Goal: Information Seeking & Learning: Learn about a topic

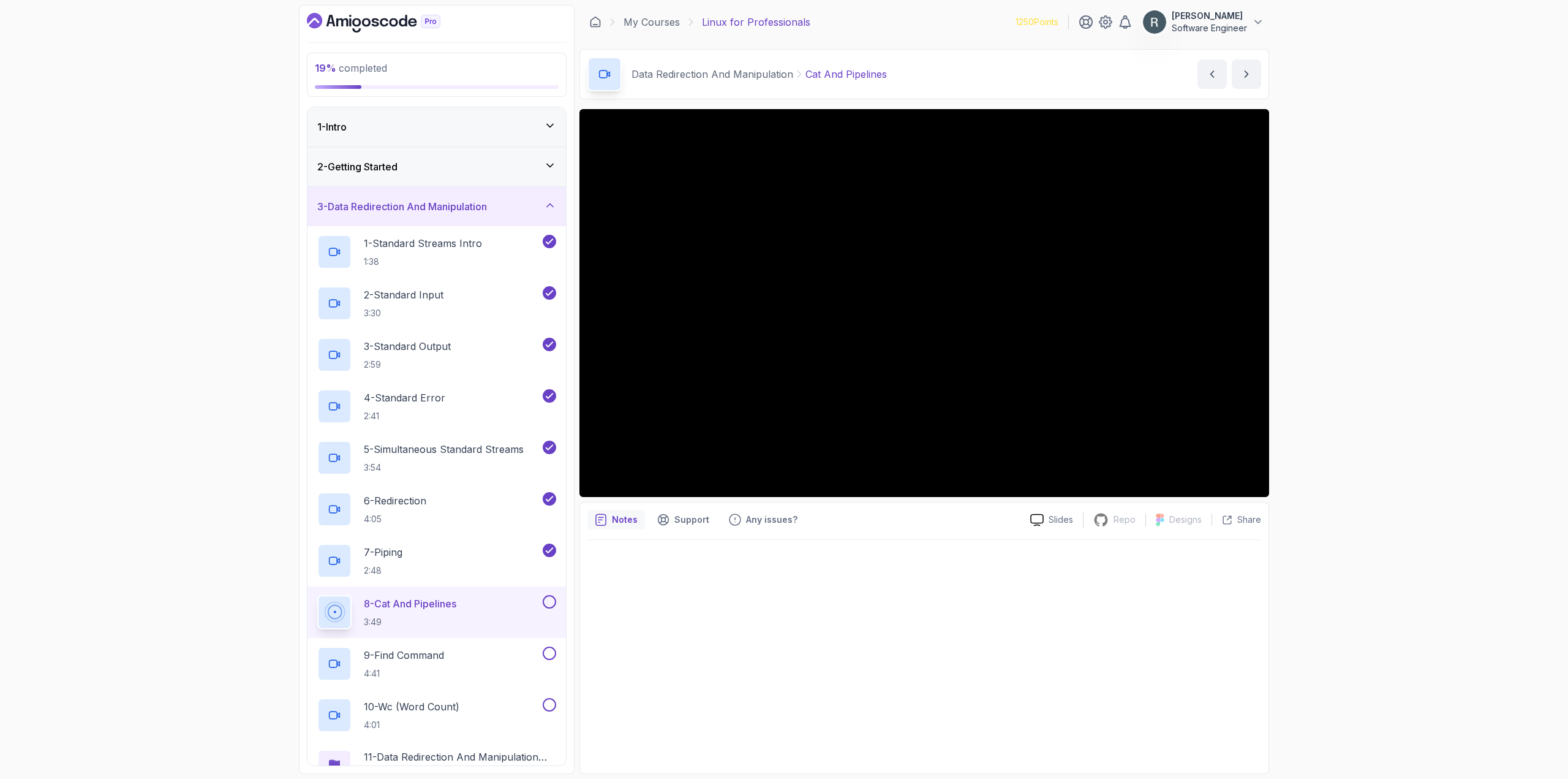
scroll to position [245, 0]
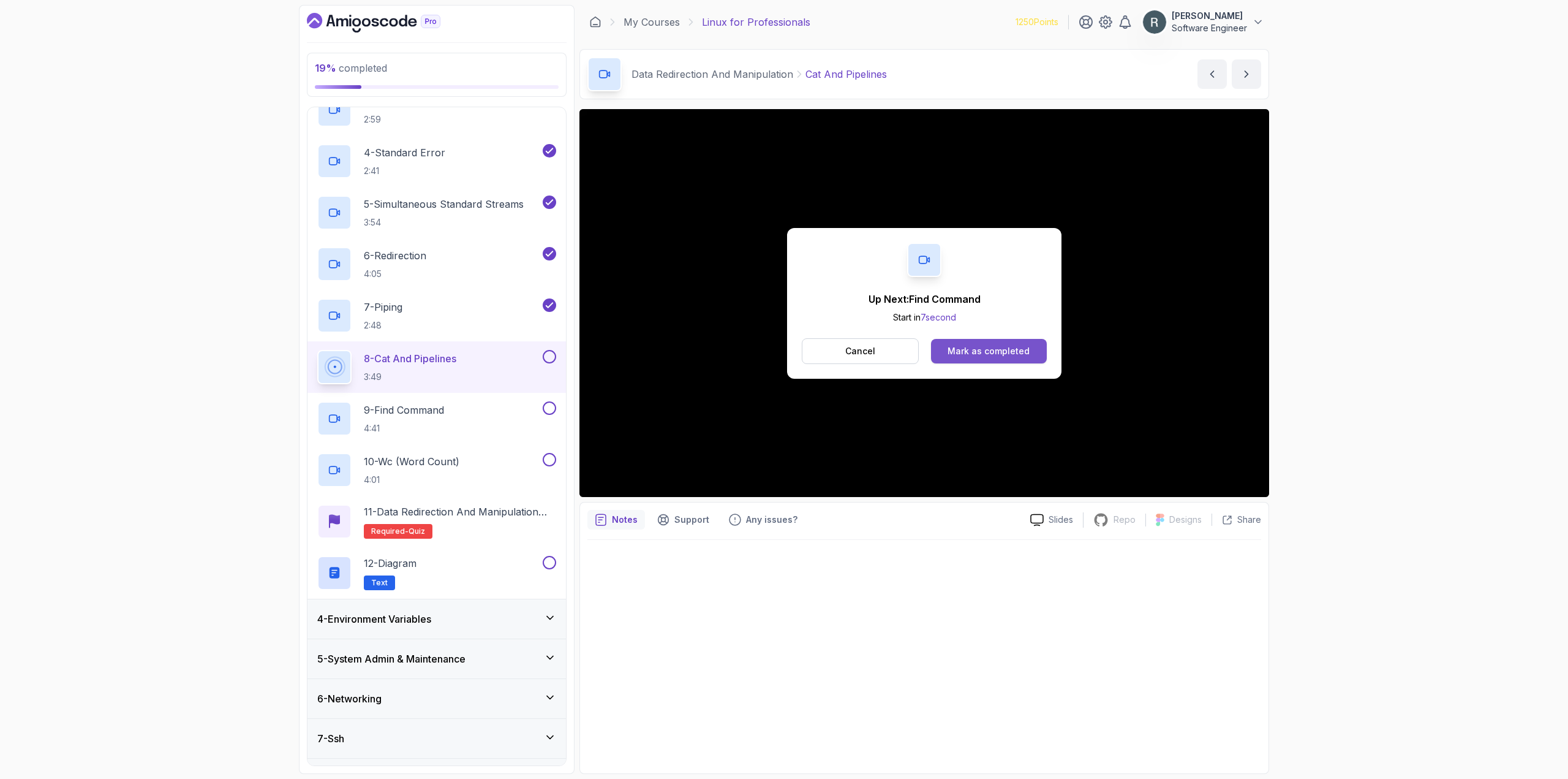
click at [1003, 345] on button "Mark as completed" at bounding box center [989, 351] width 116 height 25
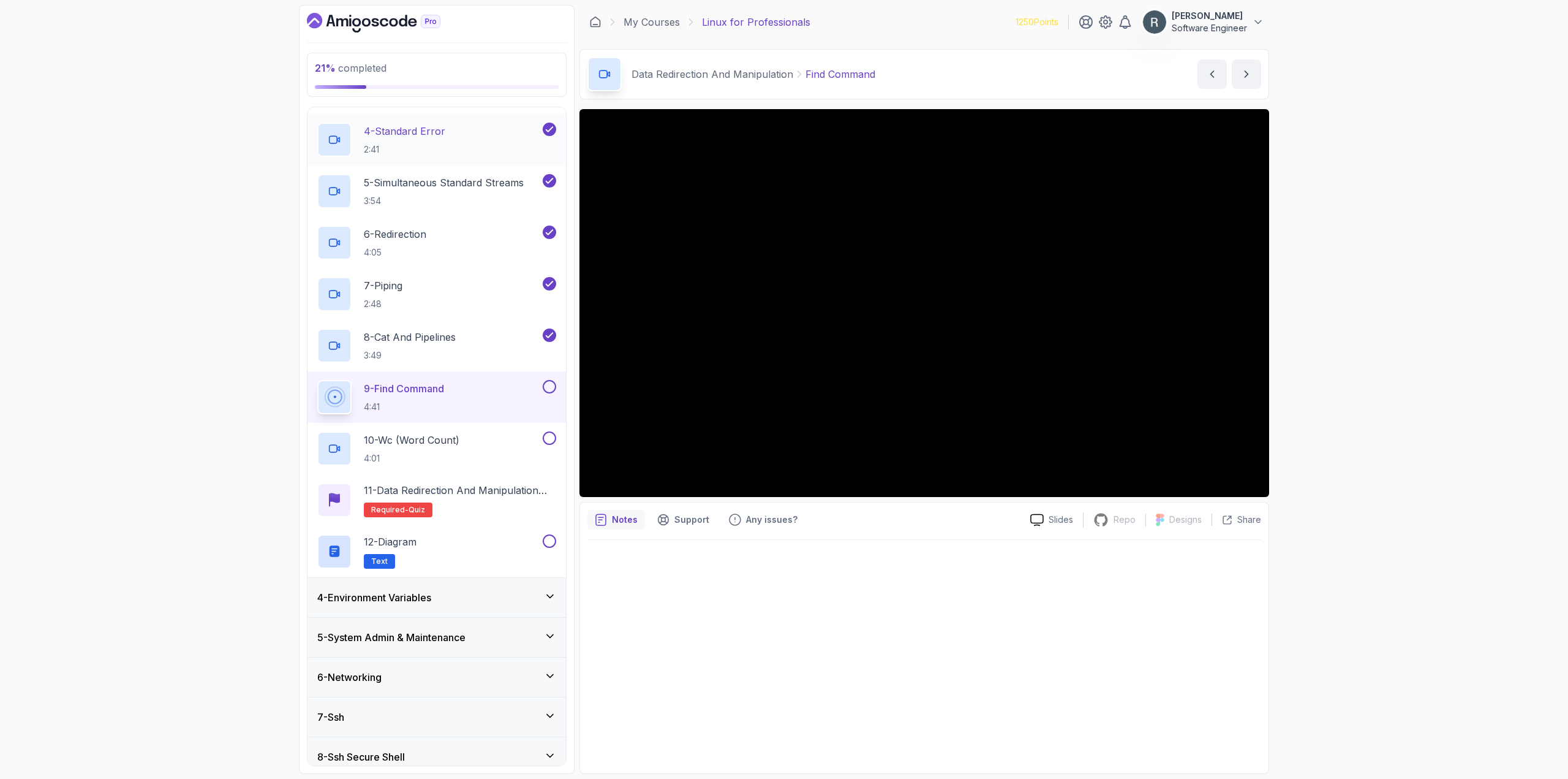
scroll to position [317, 0]
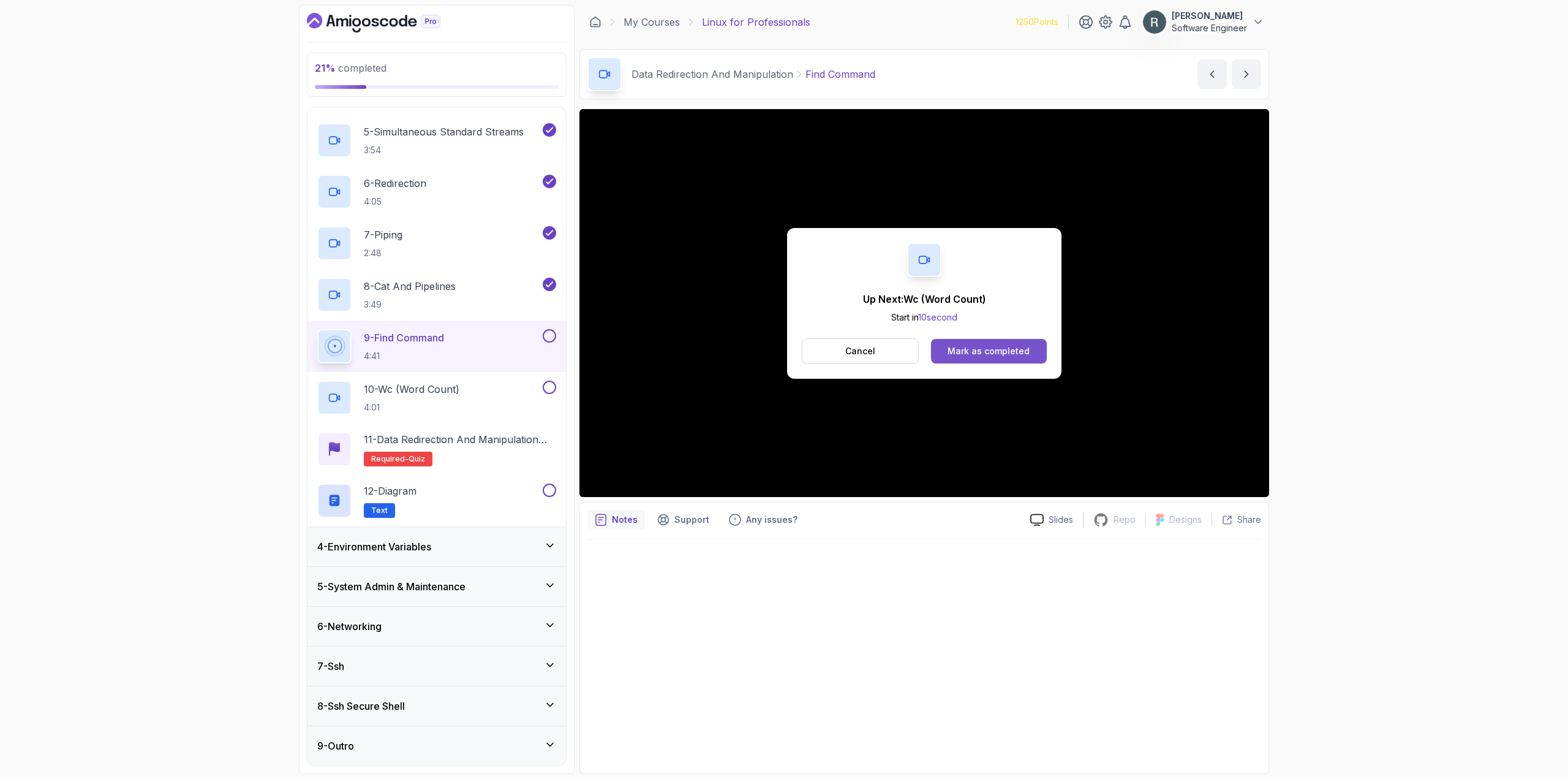
click at [1014, 354] on div "Mark as completed" at bounding box center [988, 351] width 82 height 12
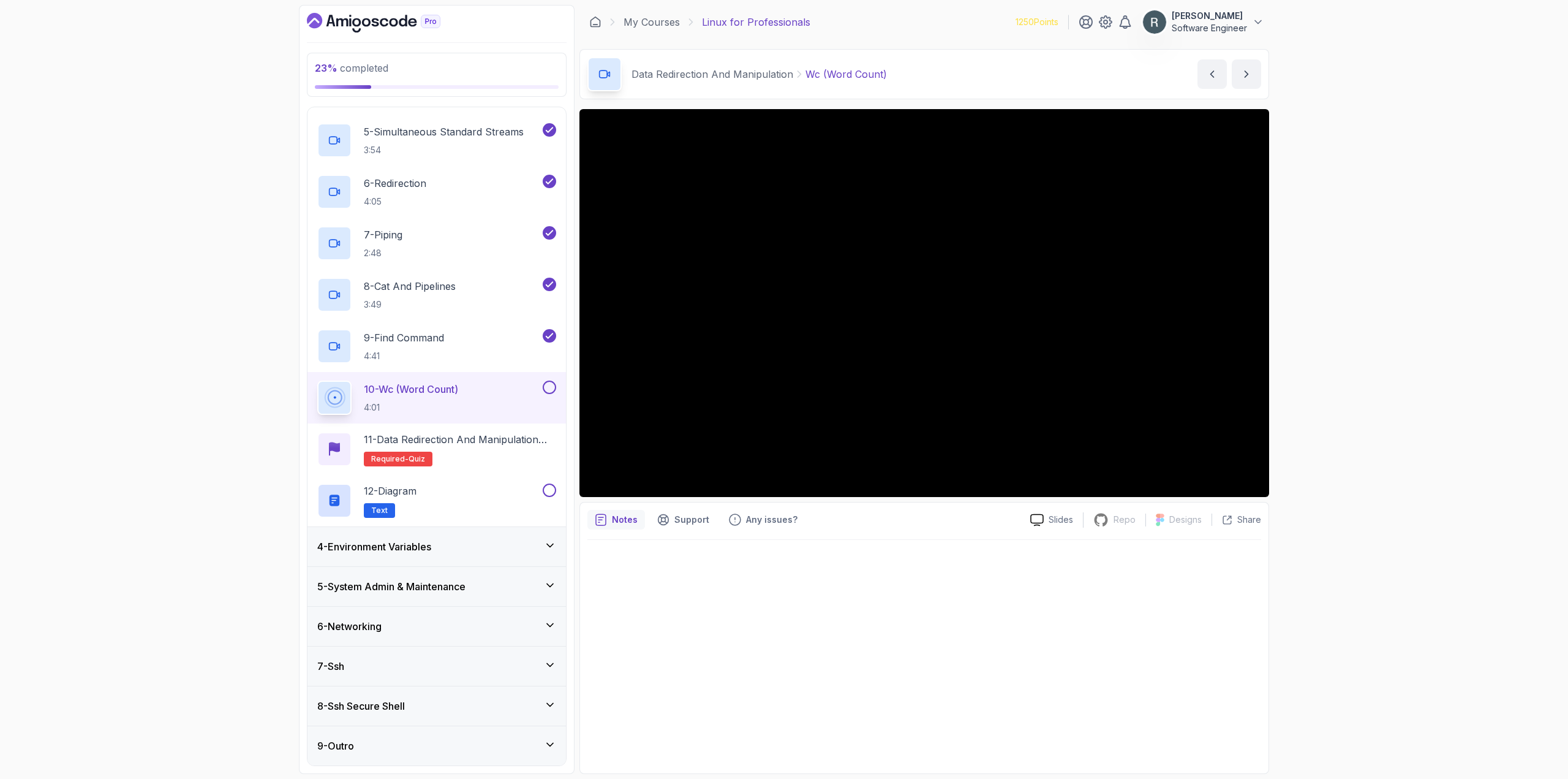
click at [891, 651] on div at bounding box center [924, 653] width 674 height 226
click at [545, 386] on button at bounding box center [549, 387] width 14 height 14
click at [495, 459] on h2 "11 - Data Redirection and Manipulation Quiz Required- quiz" at bounding box center [460, 449] width 192 height 35
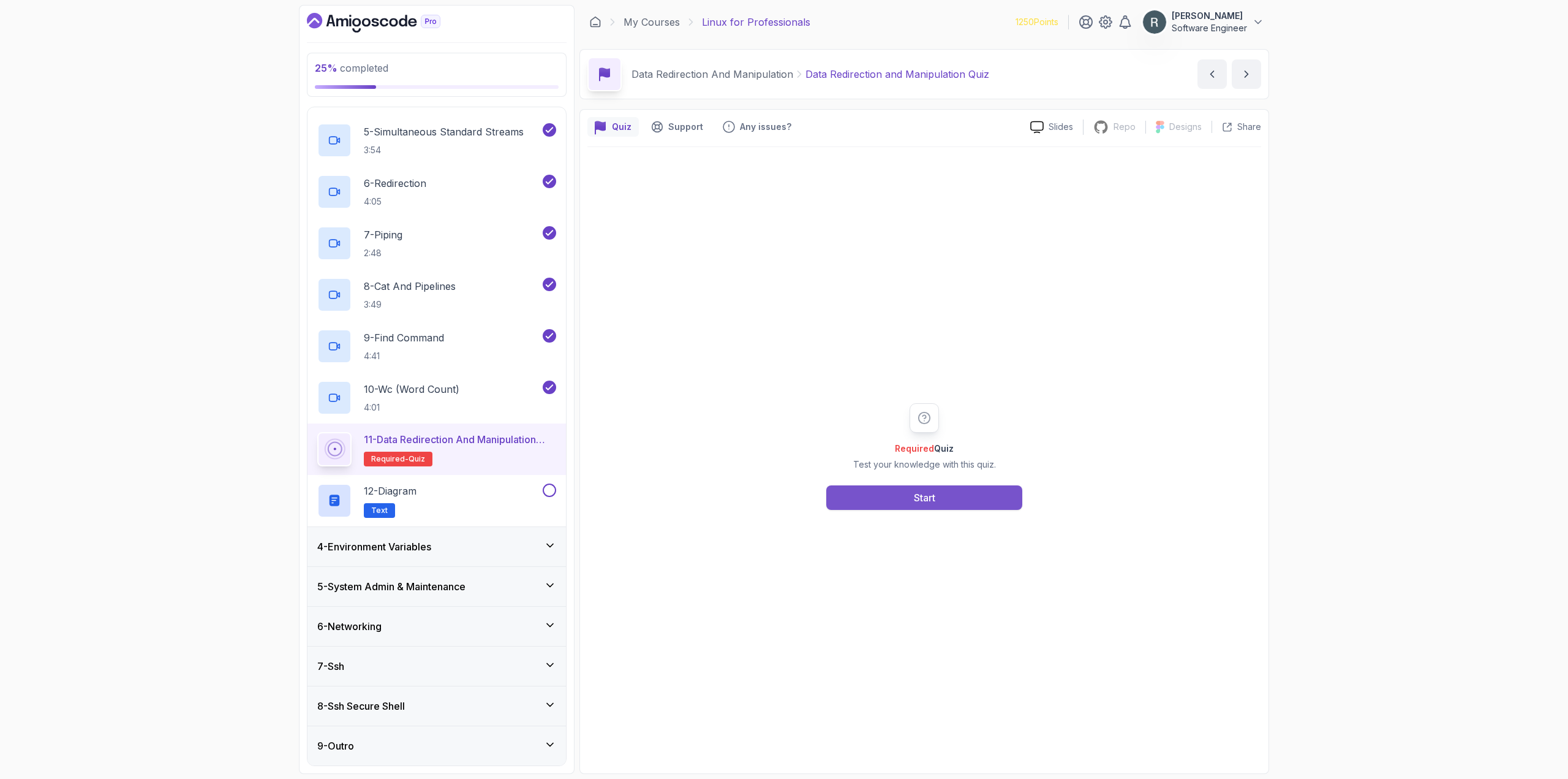
click at [862, 502] on button "Start" at bounding box center [924, 497] width 196 height 25
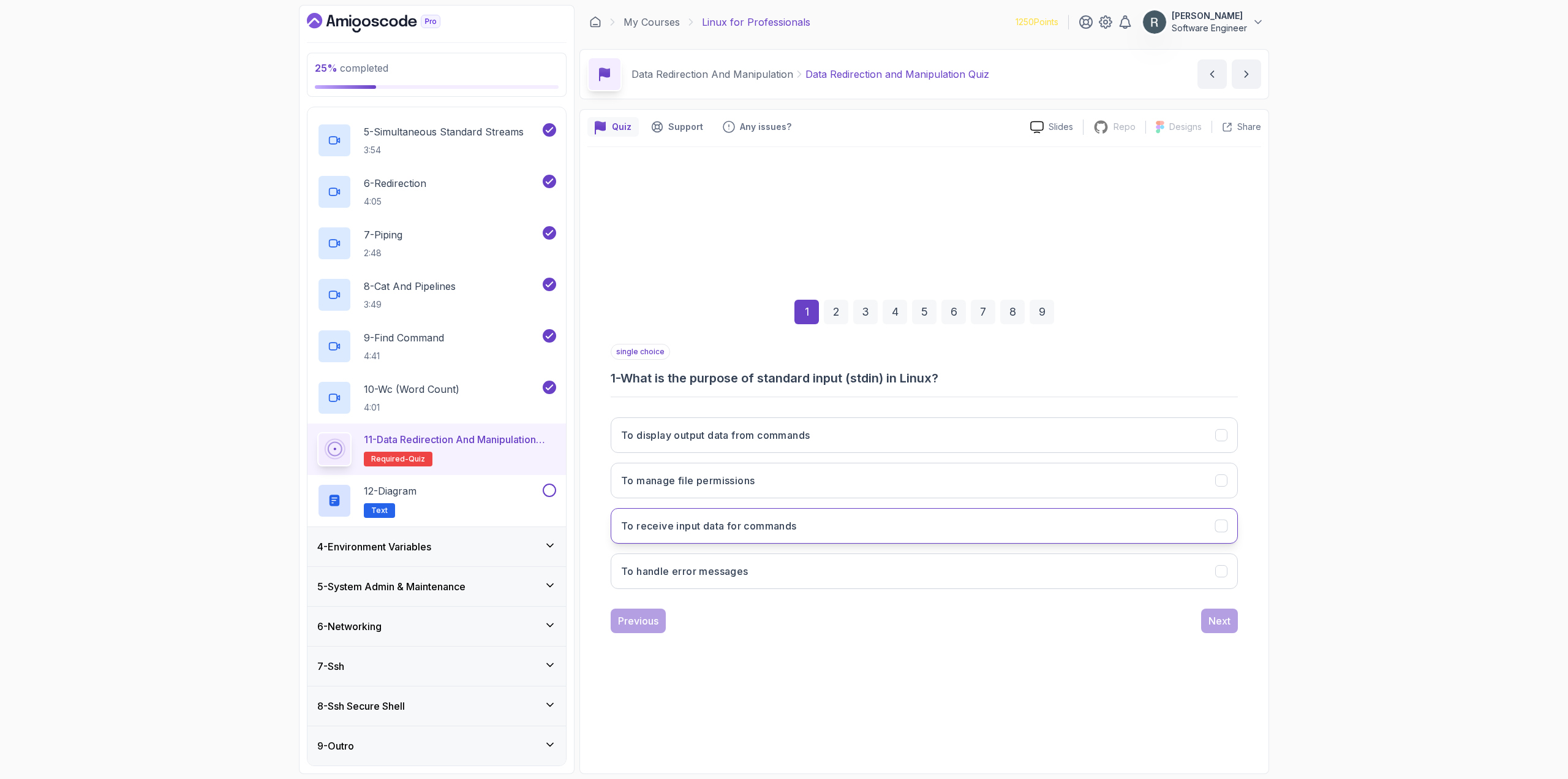
click at [773, 528] on h3 "To receive input data for commands" at bounding box center [709, 526] width 176 height 15
click at [1231, 625] on button "Next" at bounding box center [1219, 620] width 37 height 25
click at [879, 533] on button "To display output data from commands" at bounding box center [924, 526] width 627 height 35
click at [1226, 619] on div "Next" at bounding box center [1219, 621] width 22 height 15
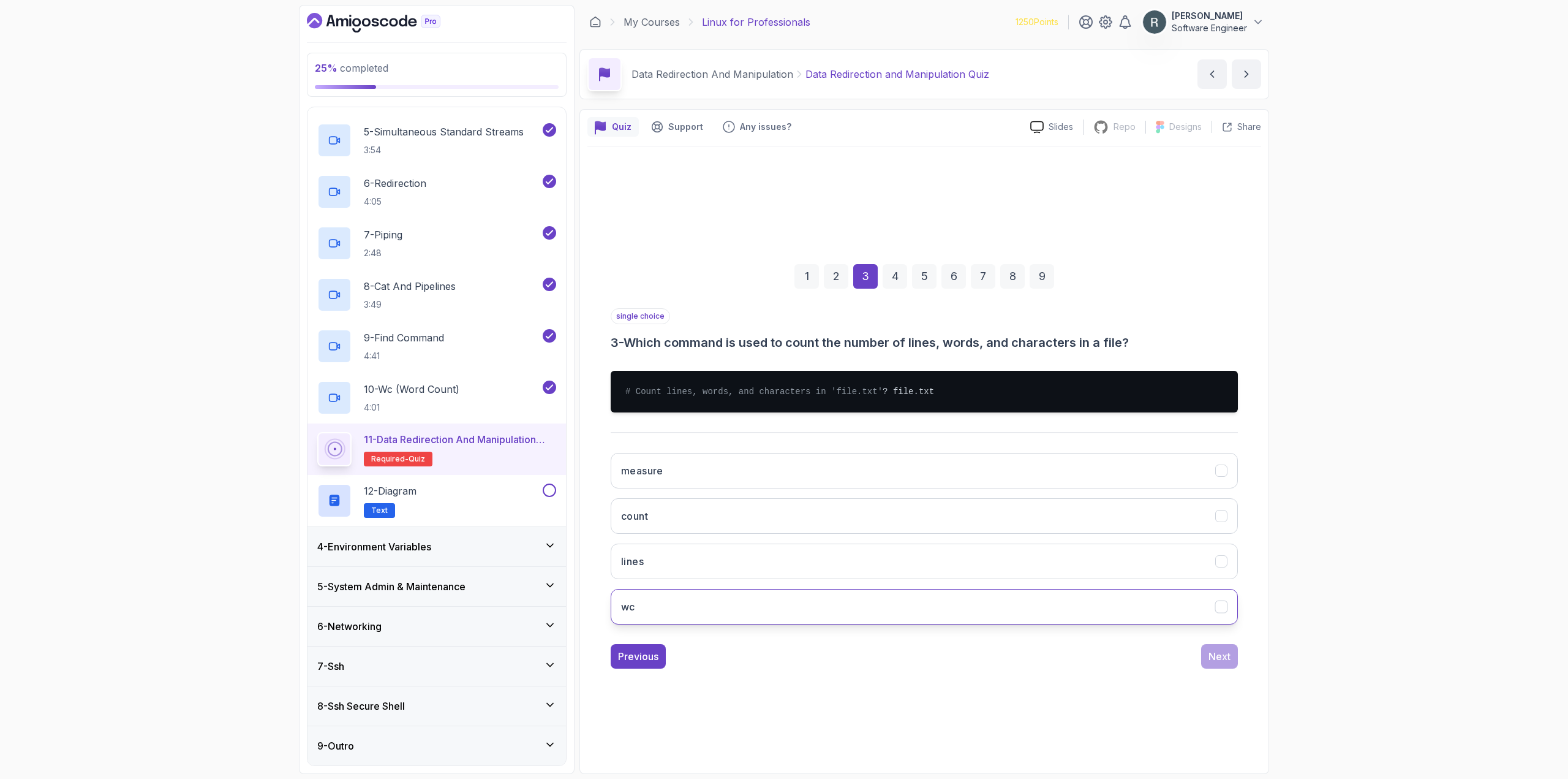
click at [755, 611] on button "wc" at bounding box center [924, 606] width 627 height 35
click at [1235, 664] on button "Next" at bounding box center [1219, 656] width 37 height 25
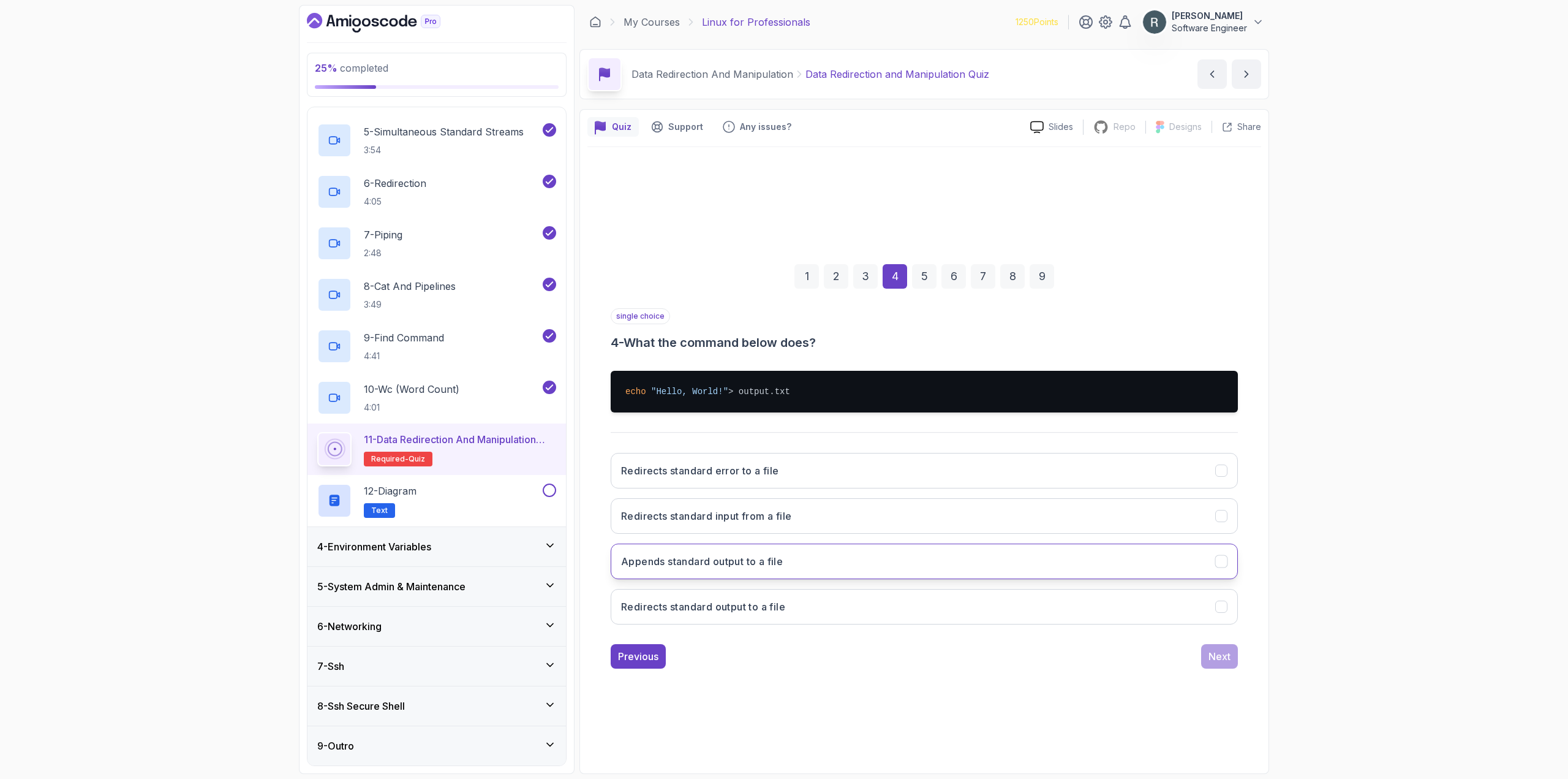
click at [770, 565] on h3 "Appends standard output to a file" at bounding box center [701, 562] width 162 height 15
click at [763, 606] on h3 "Redirects standard output to a file" at bounding box center [703, 607] width 164 height 15
click at [1215, 663] on div "Next" at bounding box center [1219, 656] width 22 height 15
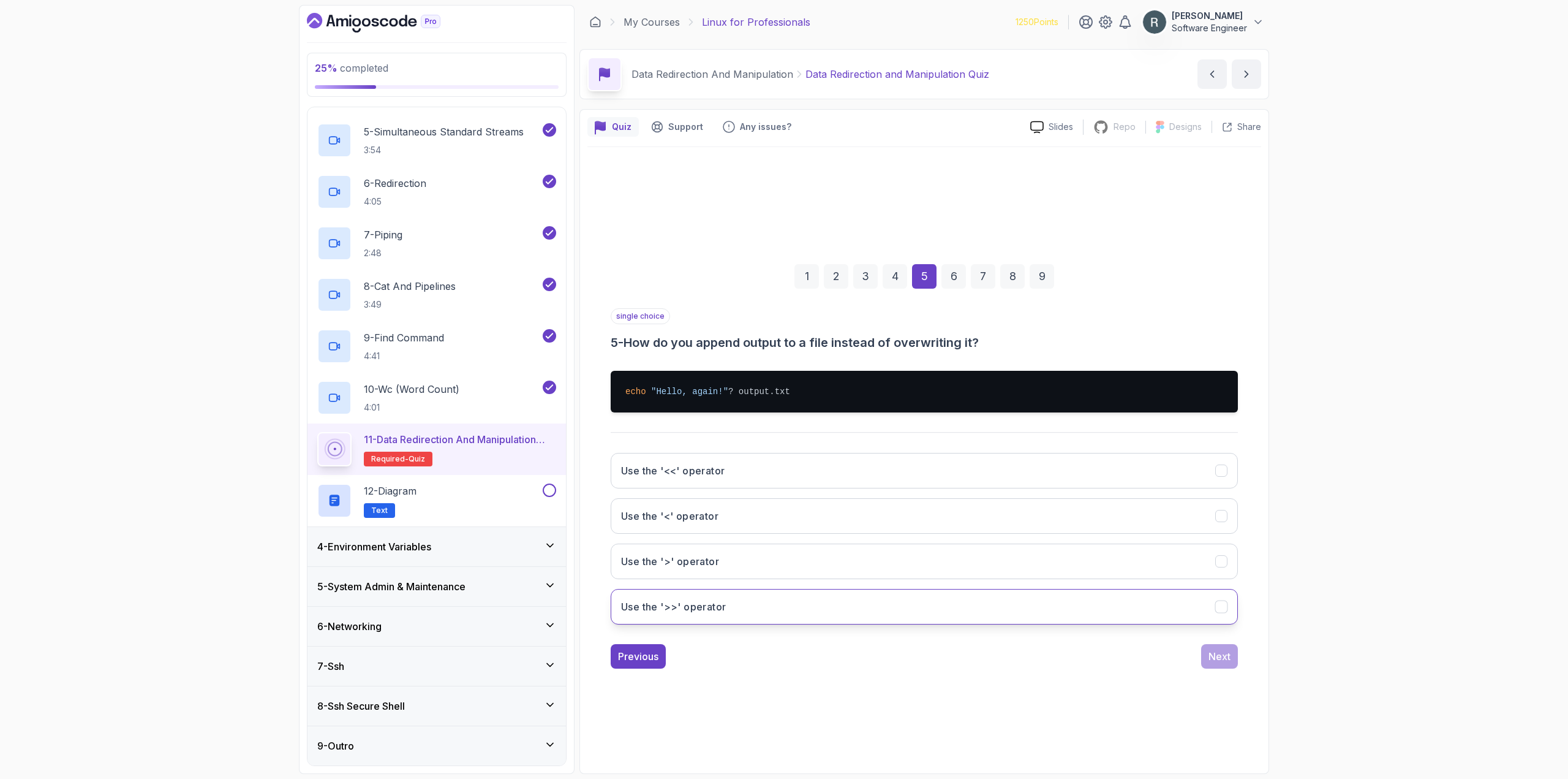
click at [952, 593] on button "Use the '>>' operator" at bounding box center [924, 606] width 627 height 35
click at [1227, 660] on div "Next" at bounding box center [1219, 656] width 22 height 15
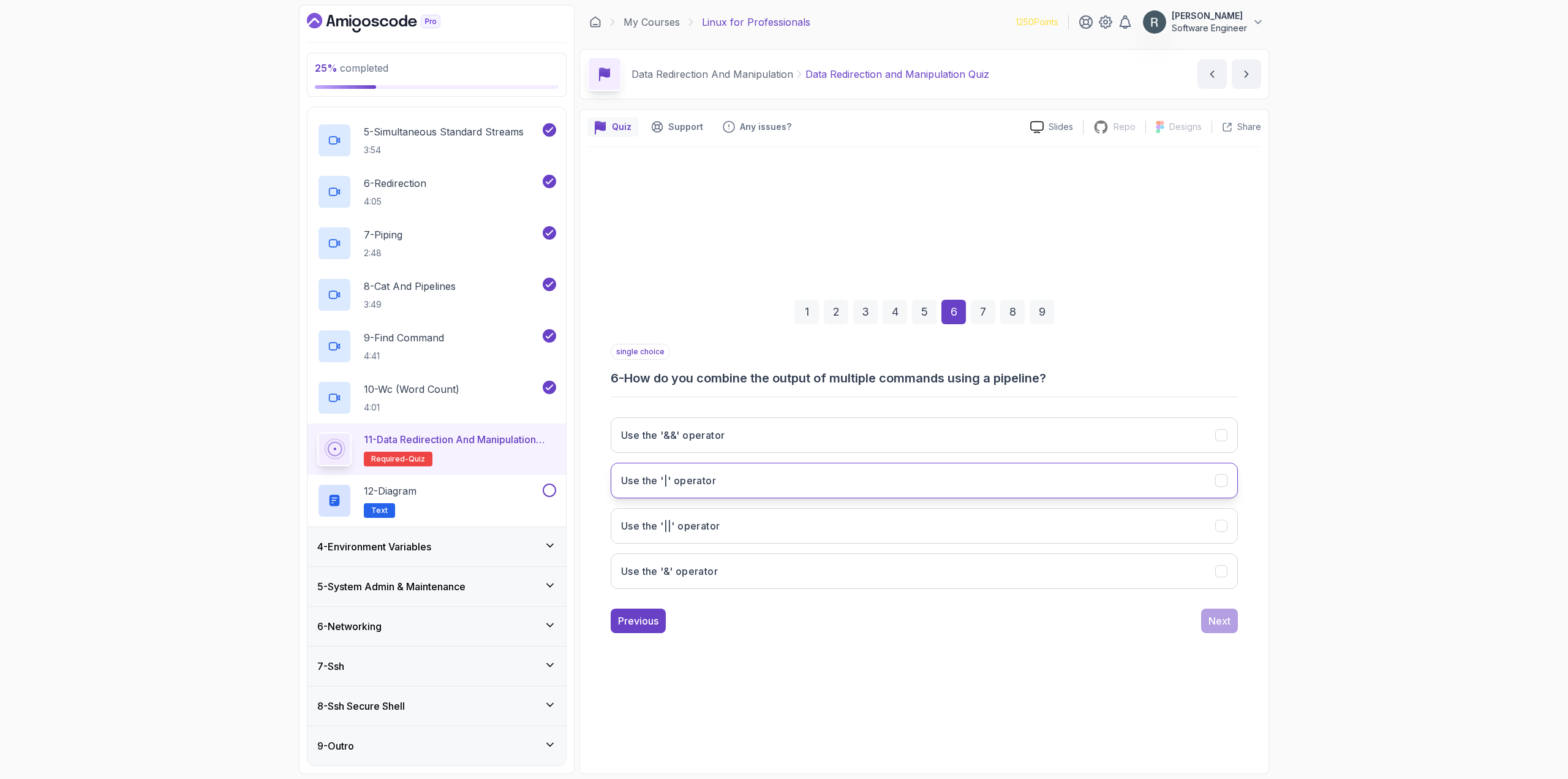
click at [967, 483] on button "Use the '|' operator" at bounding box center [924, 480] width 627 height 35
click at [1215, 617] on div "Next" at bounding box center [1219, 621] width 22 height 15
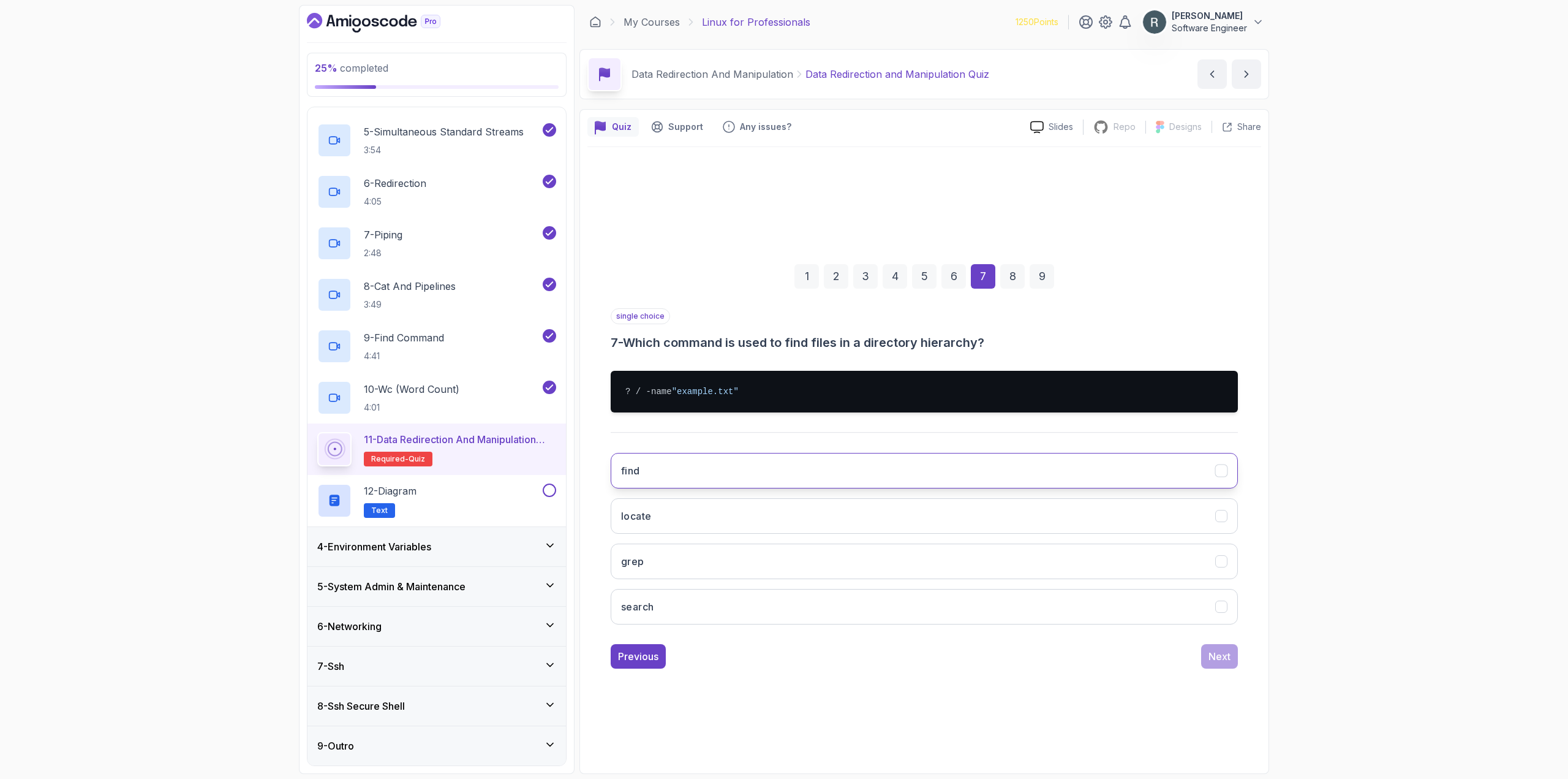
click at [1034, 466] on button "find" at bounding box center [924, 470] width 627 height 35
click at [1212, 654] on div "Next" at bounding box center [1219, 656] width 22 height 15
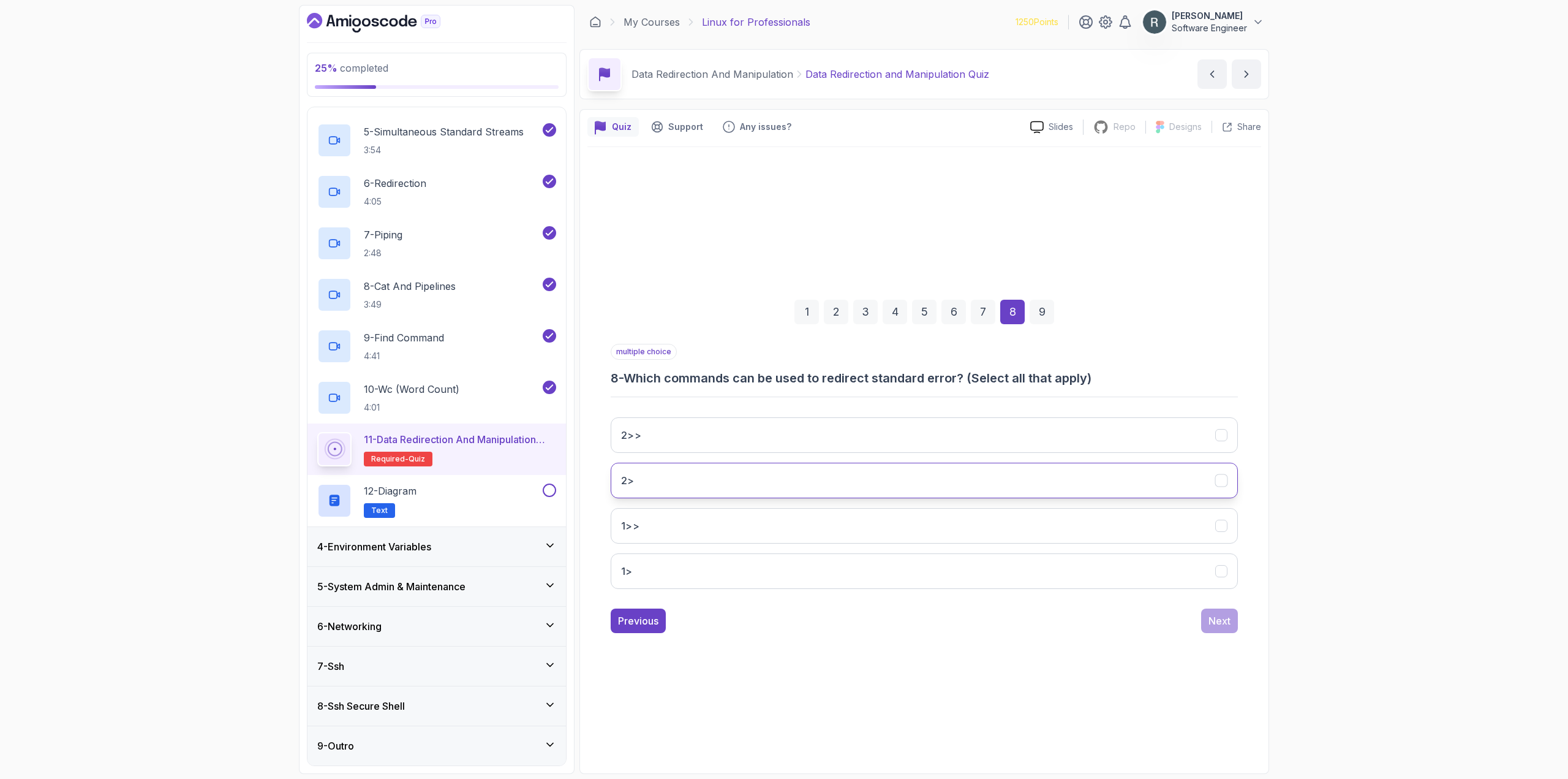
click at [995, 480] on button "2>" at bounding box center [924, 480] width 627 height 35
click at [993, 447] on button "2>>" at bounding box center [924, 435] width 627 height 35
click at [1213, 619] on div "Next" at bounding box center [1219, 621] width 22 height 15
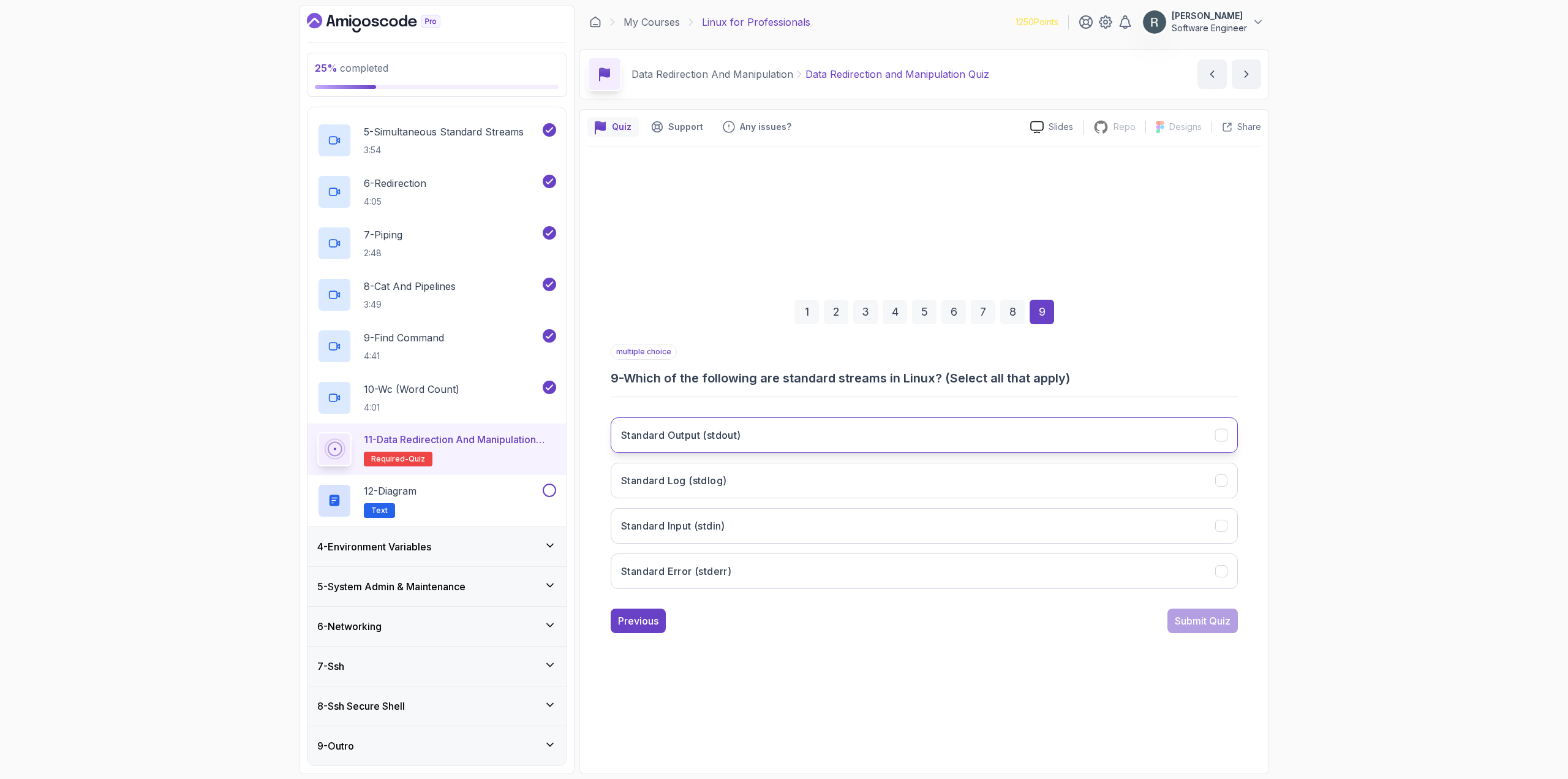
click at [907, 436] on button "Standard Output (stdout)" at bounding box center [924, 435] width 627 height 35
click at [905, 526] on button "Standard Input (stdin)" at bounding box center [924, 526] width 627 height 35
drag, startPoint x: 870, startPoint y: 564, endPoint x: 877, endPoint y: 563, distance: 7.1
click at [869, 564] on button "Standard Error (stderr)" at bounding box center [924, 571] width 627 height 35
click at [1183, 620] on div "Submit Quiz" at bounding box center [1203, 621] width 56 height 15
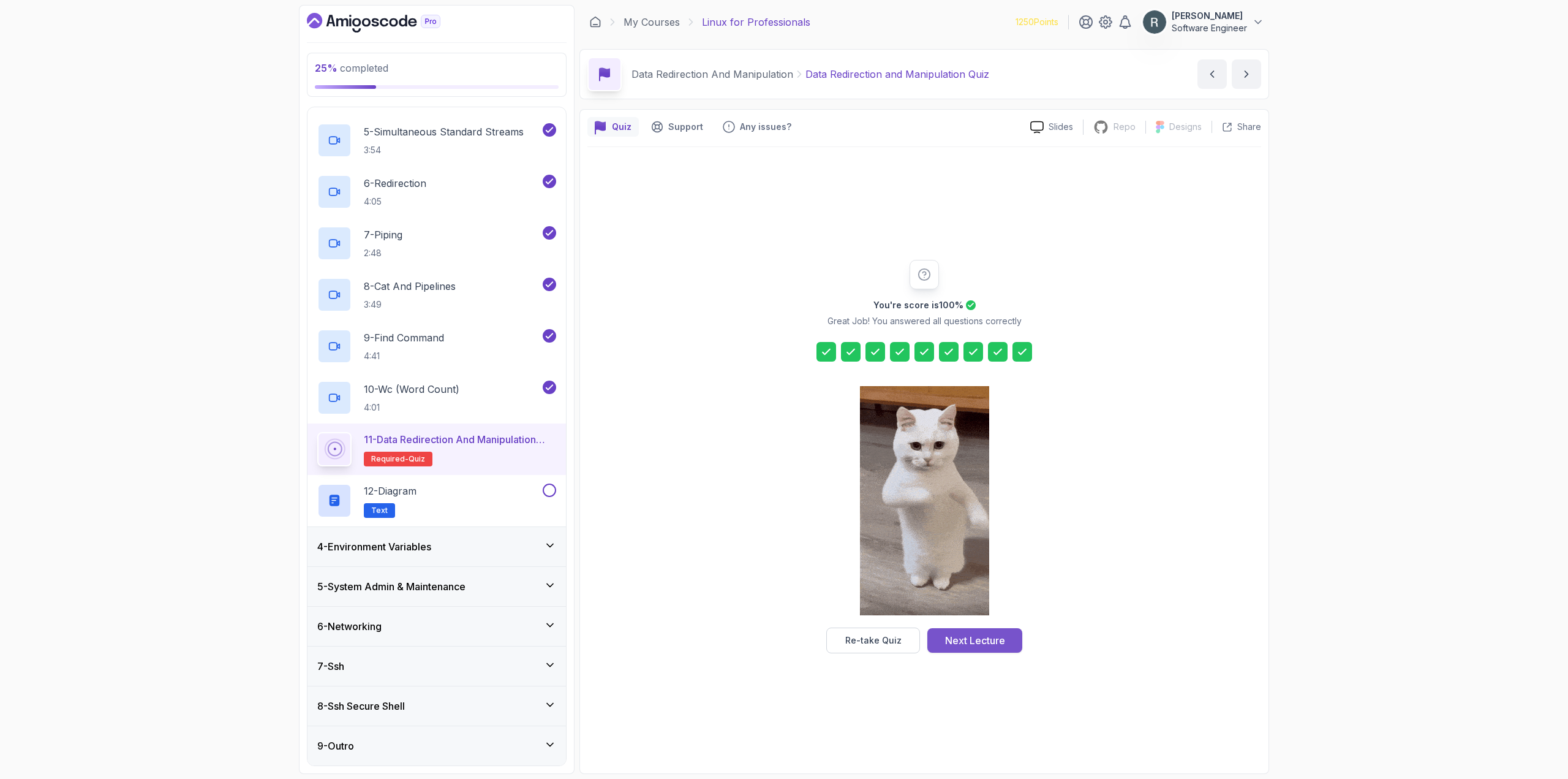
click at [971, 639] on div "Next Lecture" at bounding box center [975, 641] width 60 height 15
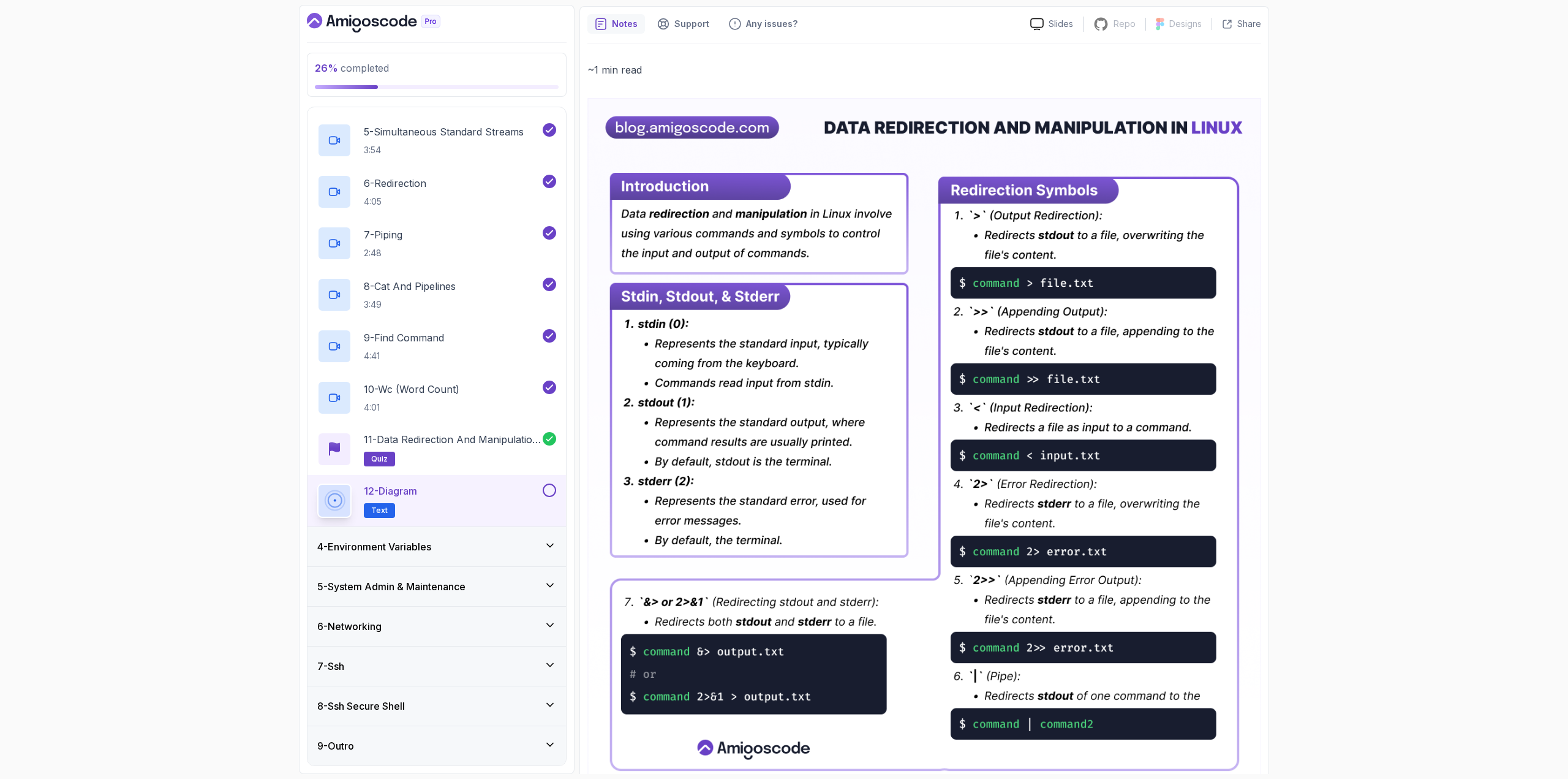
scroll to position [62, 0]
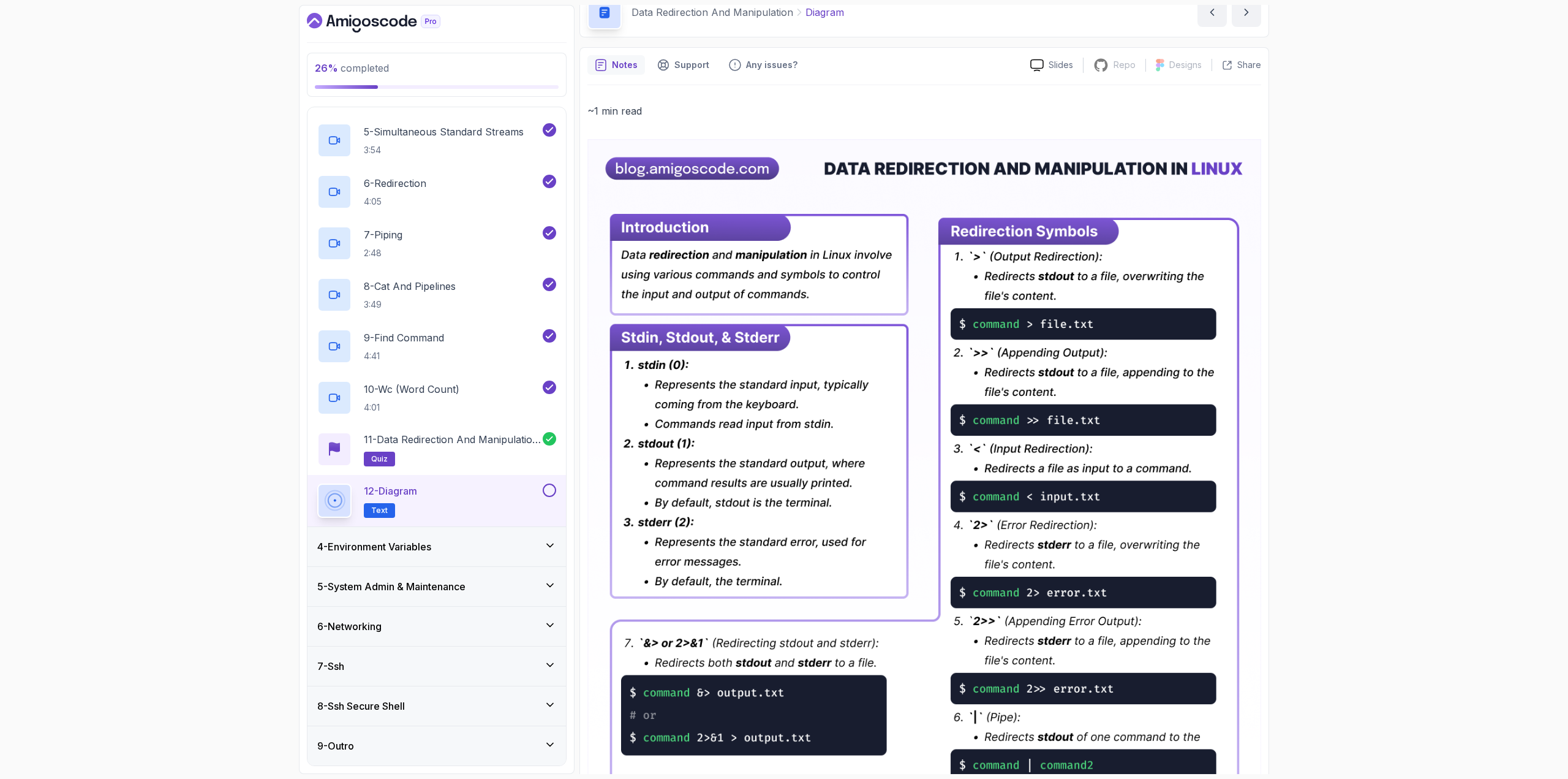
click at [526, 492] on div "12 - Diagram Text" at bounding box center [428, 501] width 223 height 35
click at [498, 488] on div "12 - Diagram Text" at bounding box center [428, 501] width 223 height 35
click at [549, 496] on button "12 - Diagram Text" at bounding box center [437, 501] width 239 height 35
click at [551, 491] on button at bounding box center [549, 490] width 14 height 14
